Goal: Task Accomplishment & Management: Use online tool/utility

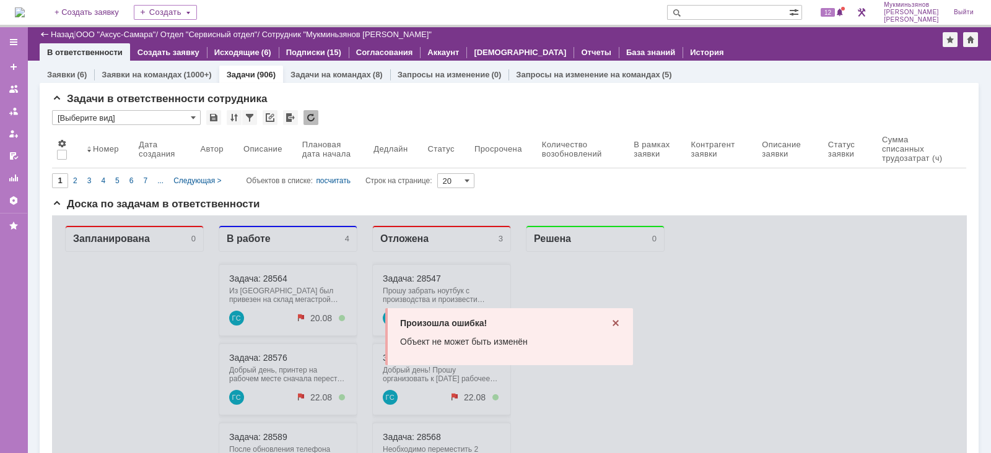
scroll to position [1, 0]
click at [150, 112] on input "[Выберите вид]" at bounding box center [126, 116] width 149 height 15
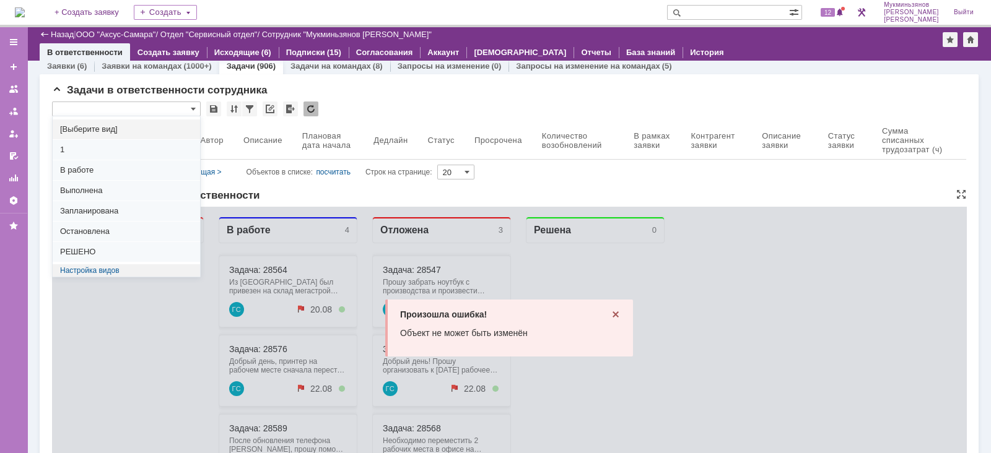
scroll to position [0, 0]
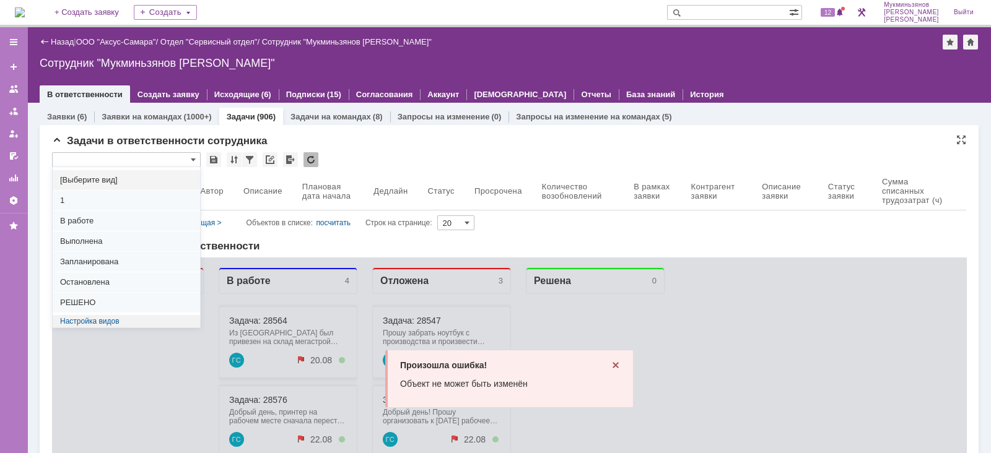
click at [363, 155] on div "*" at bounding box center [509, 160] width 914 height 16
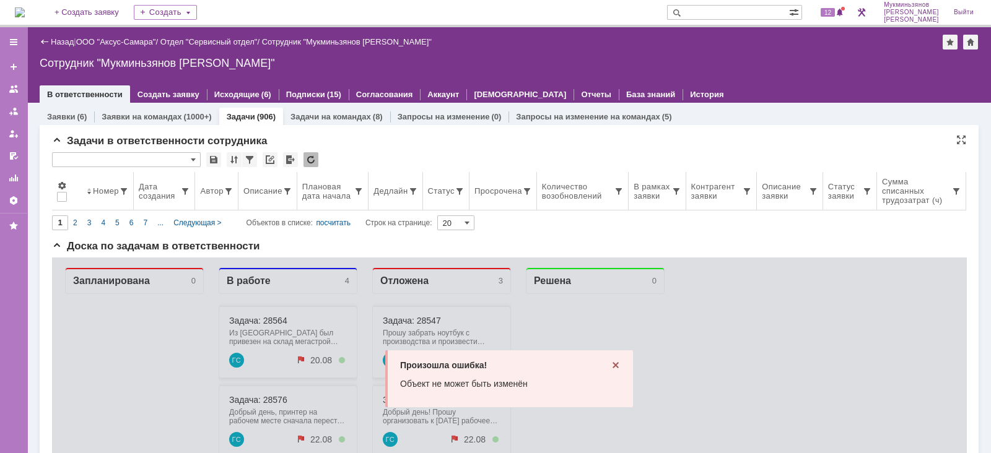
type input "[Выберите вид]"
click at [183, 118] on div "(1000+)" at bounding box center [197, 116] width 28 height 9
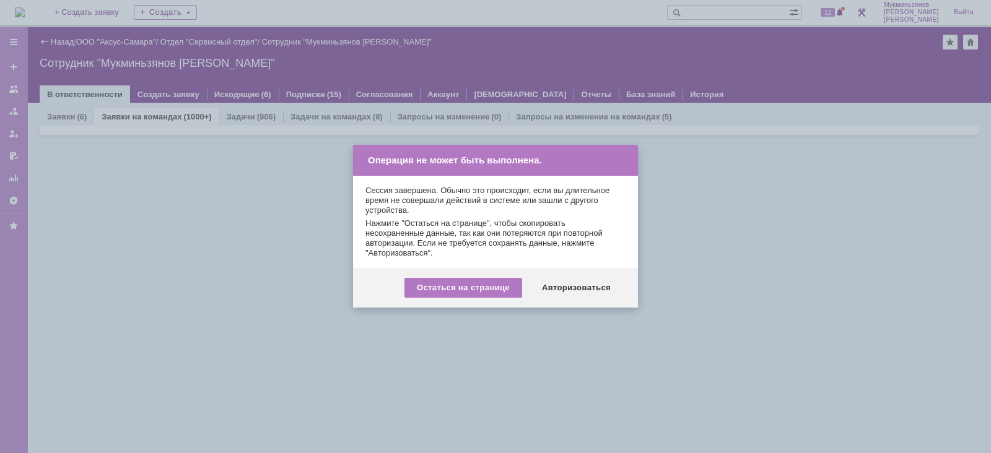
click at [258, 115] on div at bounding box center [495, 226] width 991 height 453
click at [560, 287] on div "Авторизоваться" at bounding box center [575, 288] width 93 height 20
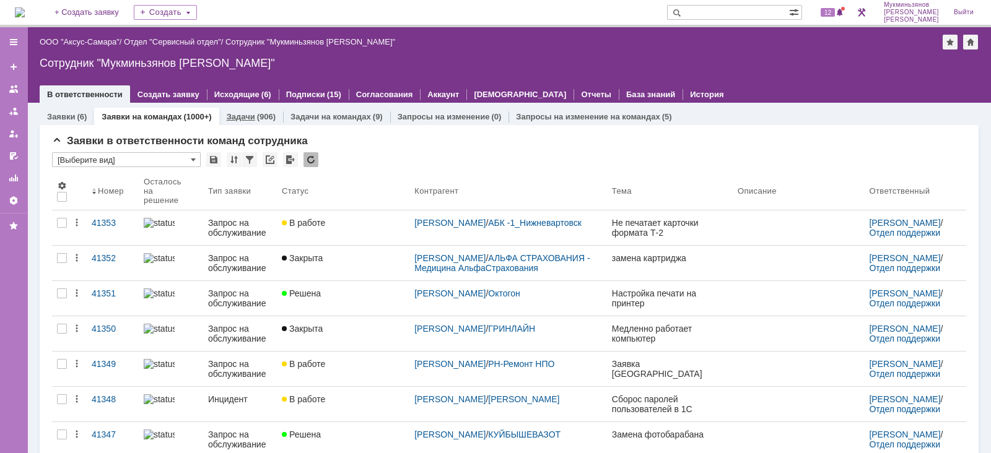
click at [248, 116] on link "Задачи" at bounding box center [241, 116] width 28 height 9
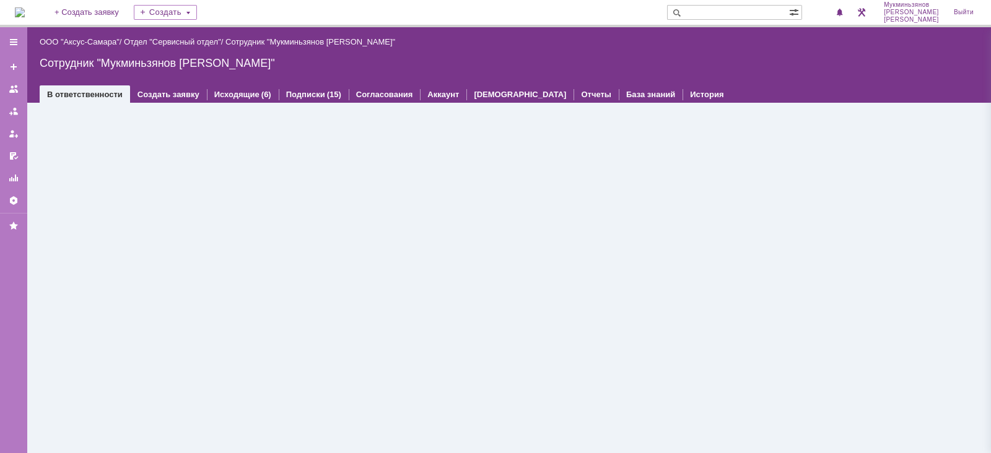
click at [105, 40] on div "Назад | ООО "Аксус-Самара" / Отдел "Сервисный отдел" / Сотрудник "Мукминьзянов …" at bounding box center [508, 240] width 963 height 426
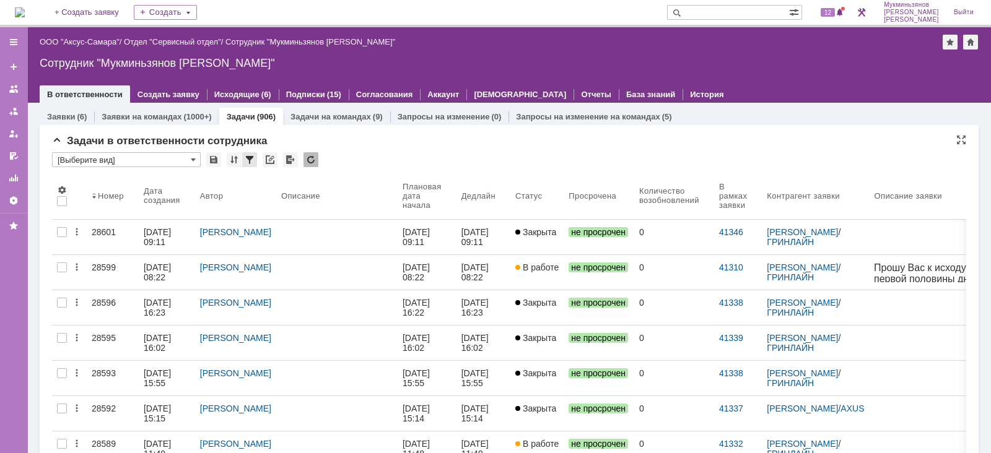
click at [250, 161] on div at bounding box center [249, 159] width 15 height 15
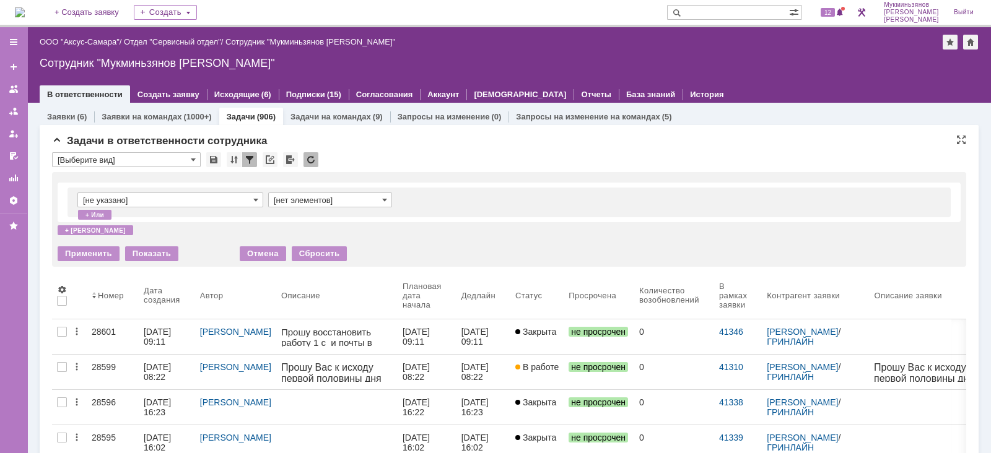
click at [233, 201] on input "[не указано]" at bounding box center [170, 200] width 186 height 15
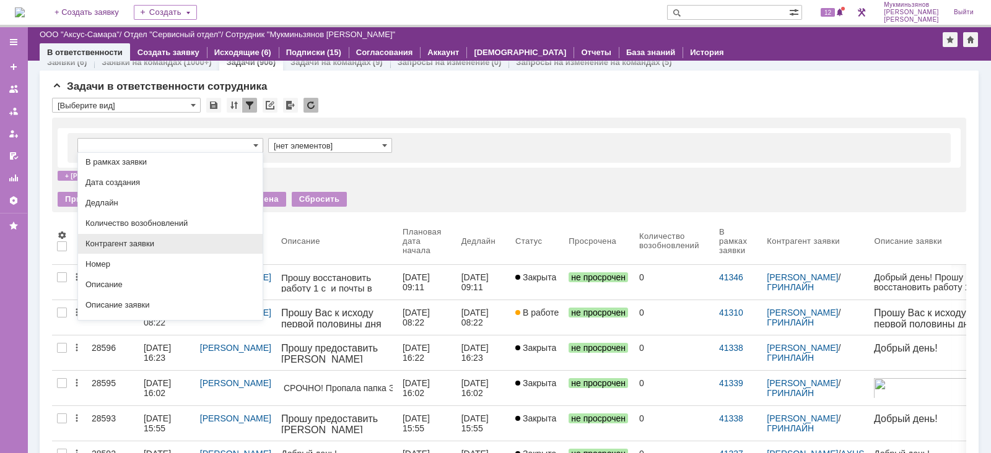
click at [174, 236] on div "Контрагент заявки" at bounding box center [170, 244] width 184 height 20
type input "Контрагент заявки"
type input "содержит"
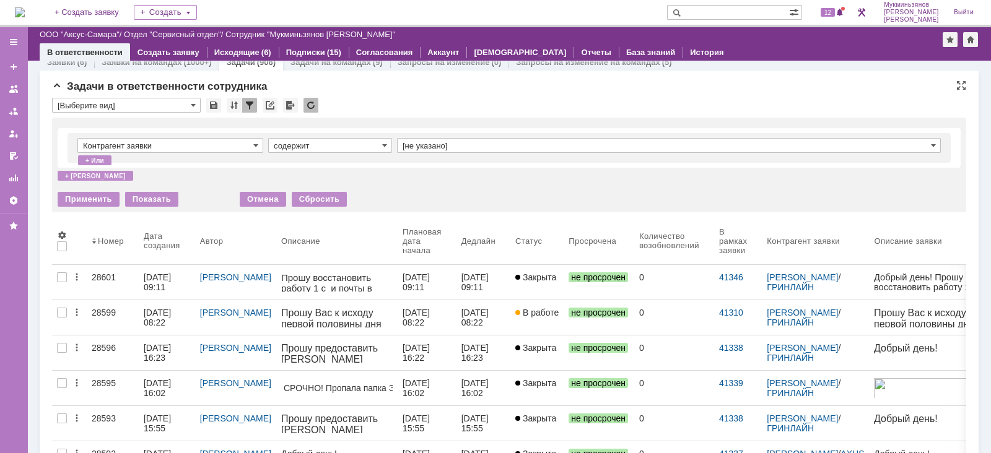
type input "Контрагент заявки"
click at [427, 144] on input "[не указано]" at bounding box center [669, 145] width 544 height 15
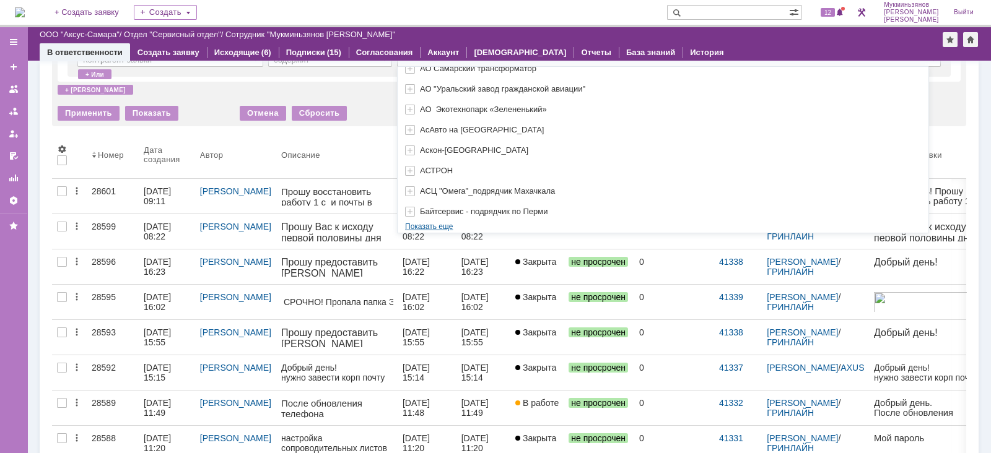
click at [440, 221] on link "Показать еще" at bounding box center [428, 226] width 63 height 19
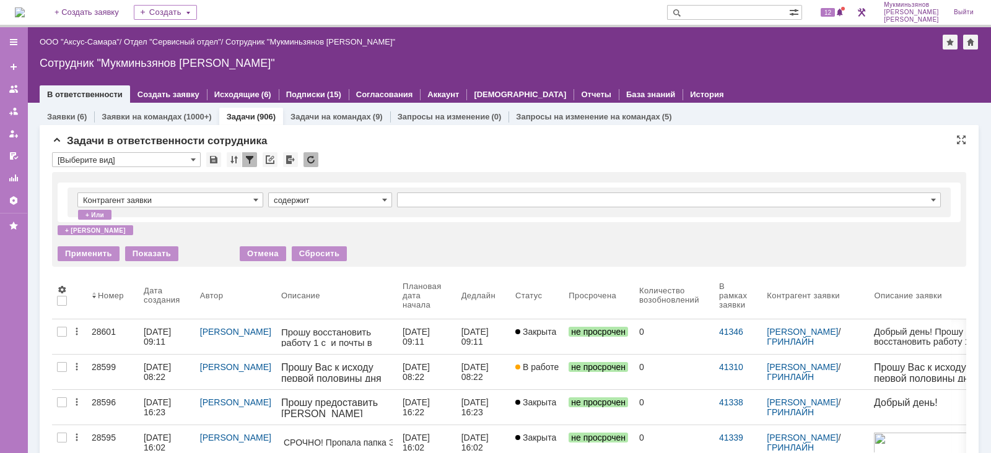
type input "[не указано]"
